Goal: Transaction & Acquisition: Purchase product/service

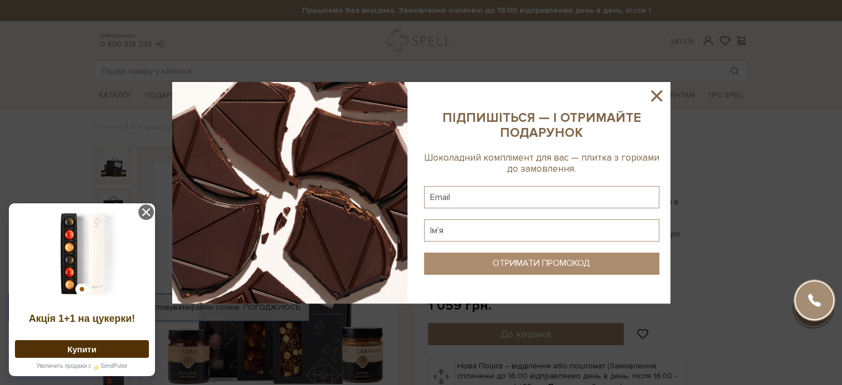
click at [652, 95] on icon at bounding box center [656, 95] width 19 height 19
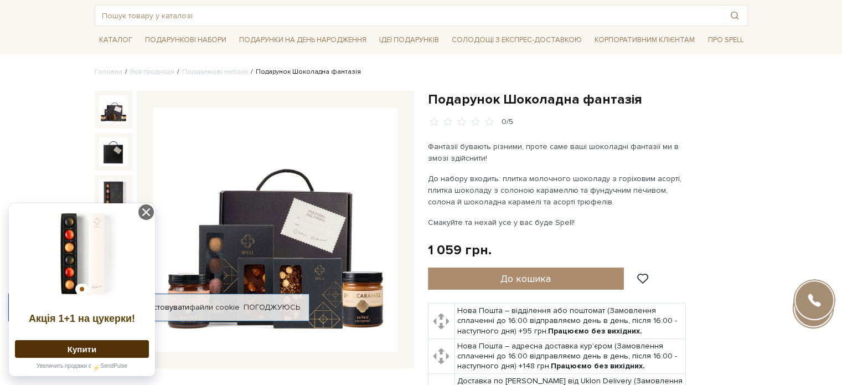
scroll to position [111, 0]
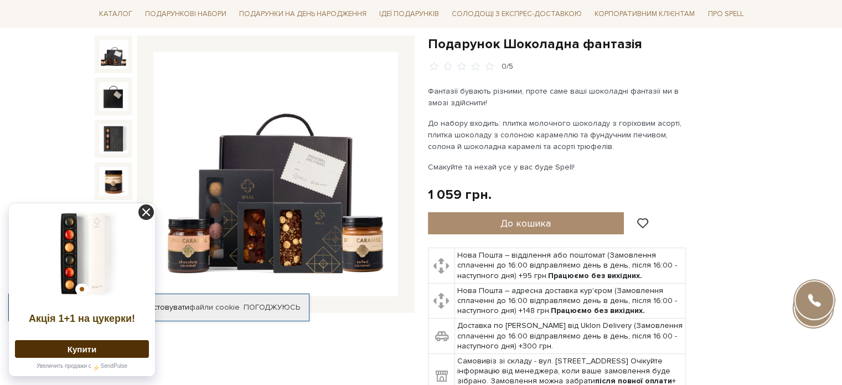
click at [144, 211] on icon at bounding box center [145, 211] width 15 height 15
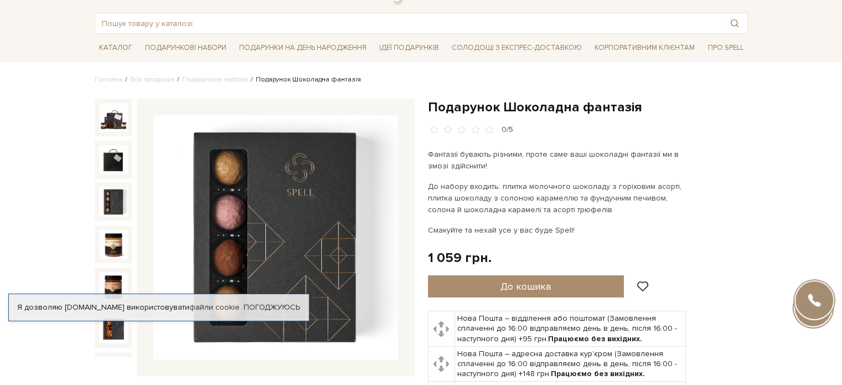
scroll to position [0, 0]
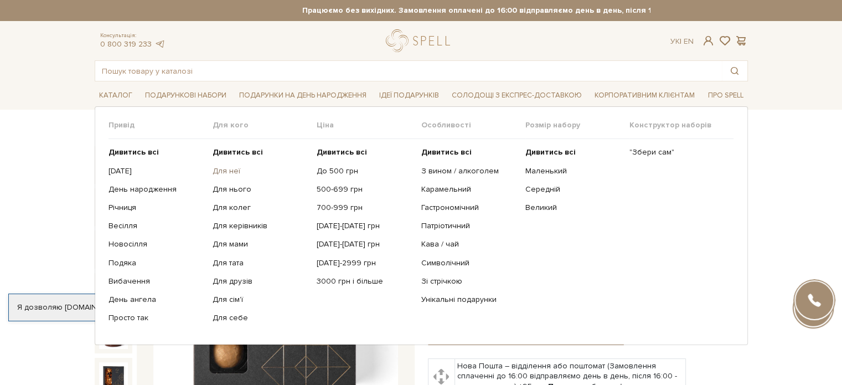
click at [232, 170] on link "Для неї" at bounding box center [260, 171] width 96 height 10
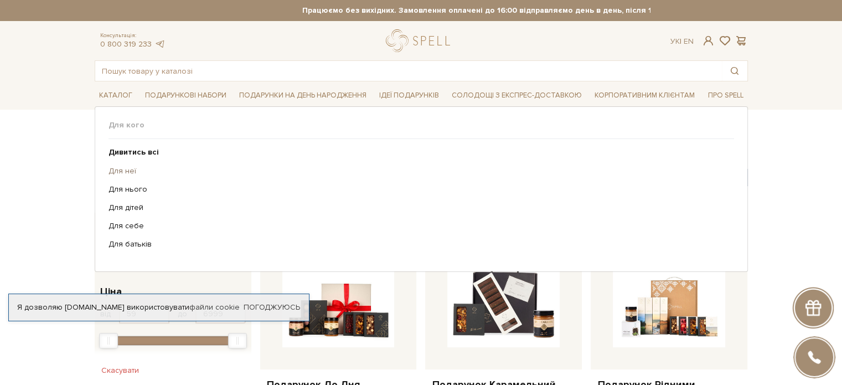
click at [117, 167] on link "Для неї" at bounding box center [416, 171] width 617 height 10
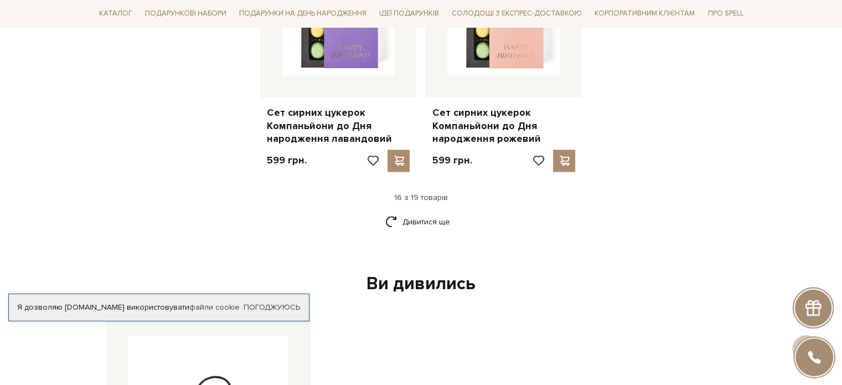
scroll to position [1494, 0]
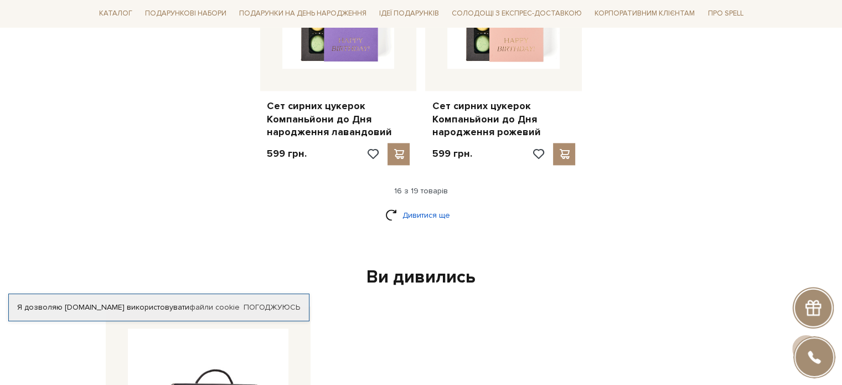
click at [396, 205] on link "Дивитися ще" at bounding box center [421, 214] width 72 height 19
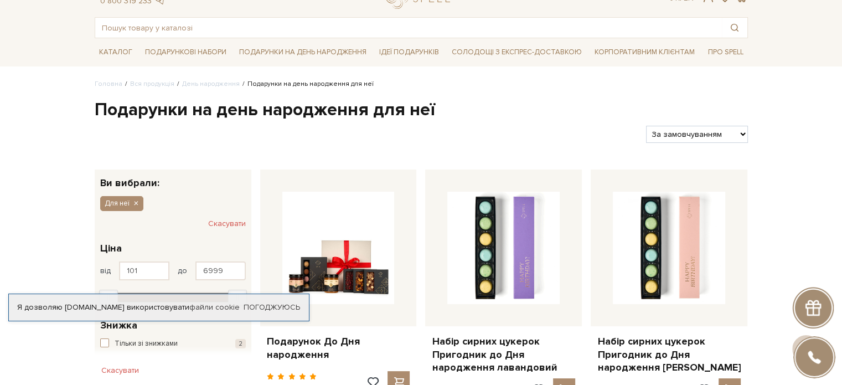
scroll to position [0, 0]
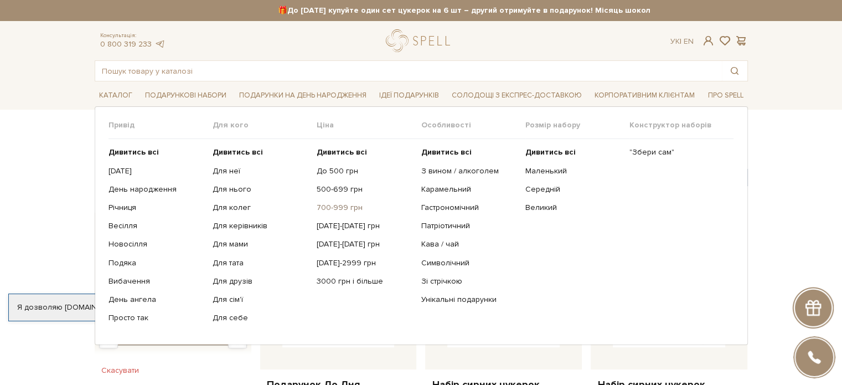
click at [343, 207] on link "700-999 грн" at bounding box center [364, 208] width 96 height 10
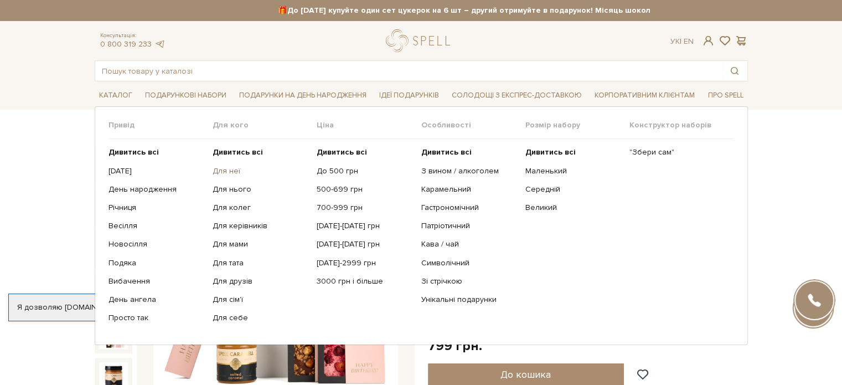
click at [224, 170] on link "Для неї" at bounding box center [260, 171] width 96 height 10
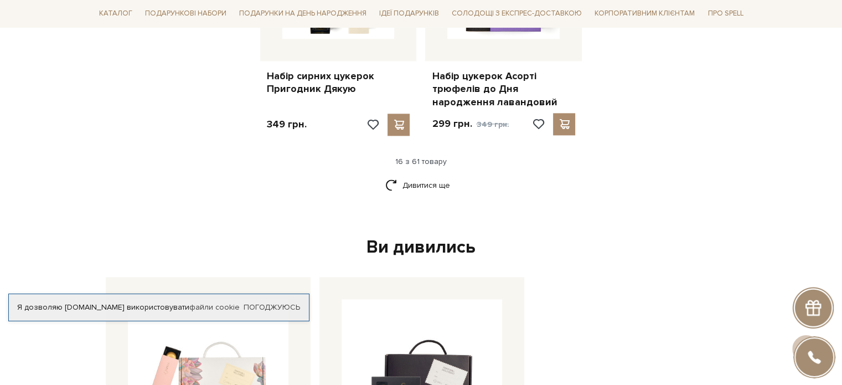
scroll to position [1494, 0]
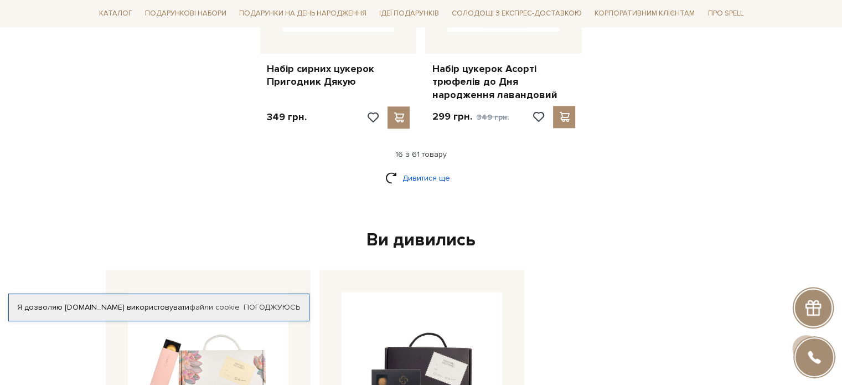
click at [420, 172] on link "Дивитися ще" at bounding box center [421, 177] width 72 height 19
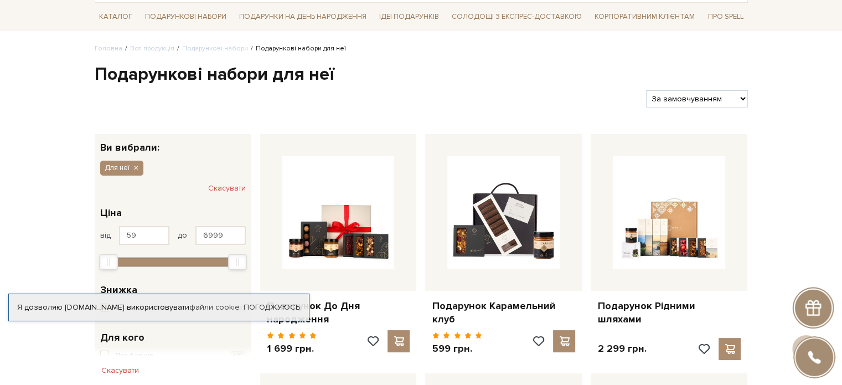
scroll to position [0, 0]
